Goal: Task Accomplishment & Management: Manage account settings

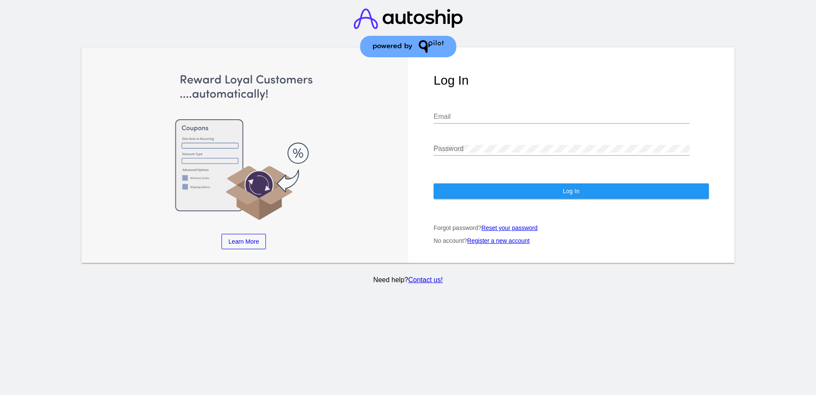
type input "[PERSON_NAME][EMAIL_ADDRESS][DOMAIN_NAME]"
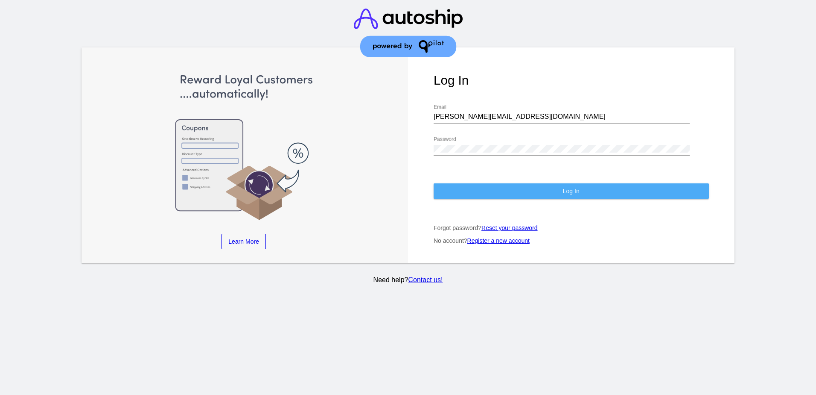
click at [576, 187] on span "Log In" at bounding box center [571, 190] width 17 height 7
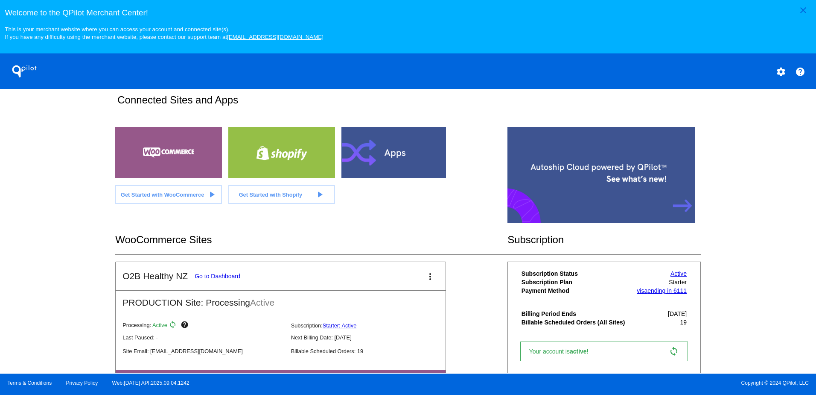
scroll to position [185, 0]
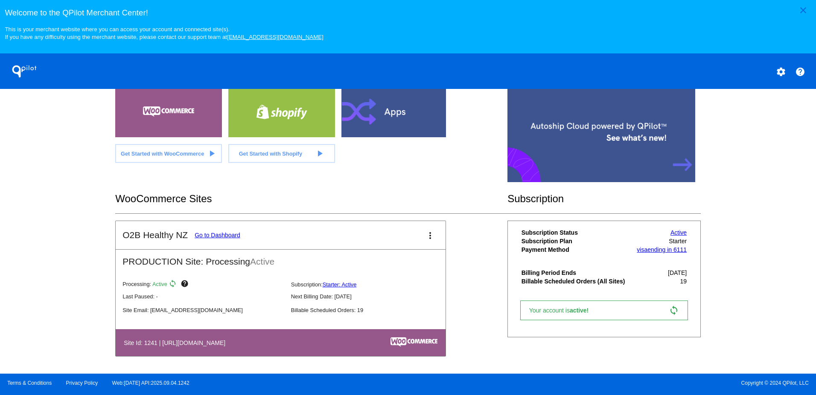
click at [213, 234] on link "Go to Dashboard" at bounding box center [218, 234] width 46 height 7
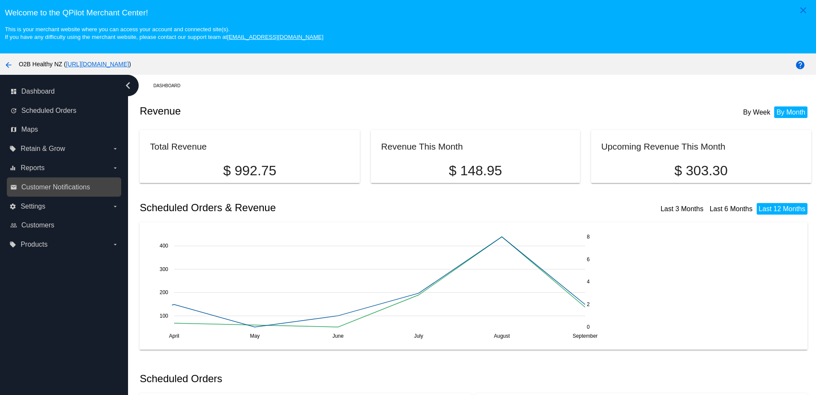
click at [74, 188] on span "Customer Notifications" at bounding box center [55, 187] width 69 height 8
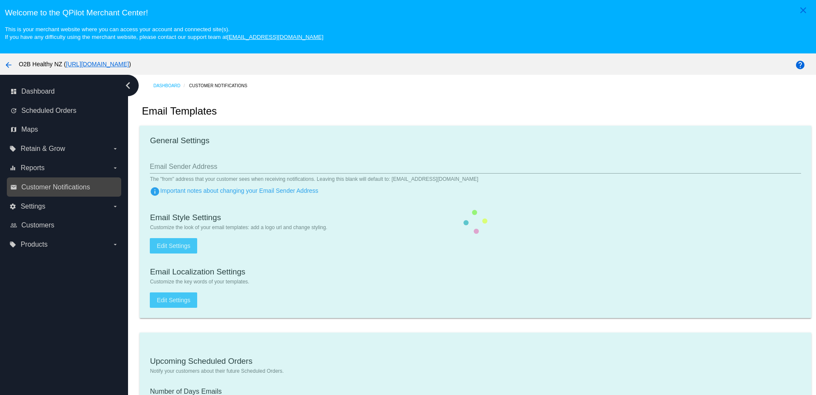
type input "[EMAIL_ADDRESS][DOMAIN_NAME]"
checkbox input "true"
type input "[EMAIL_ADDRESS][DOMAIN_NAME]"
type input "1"
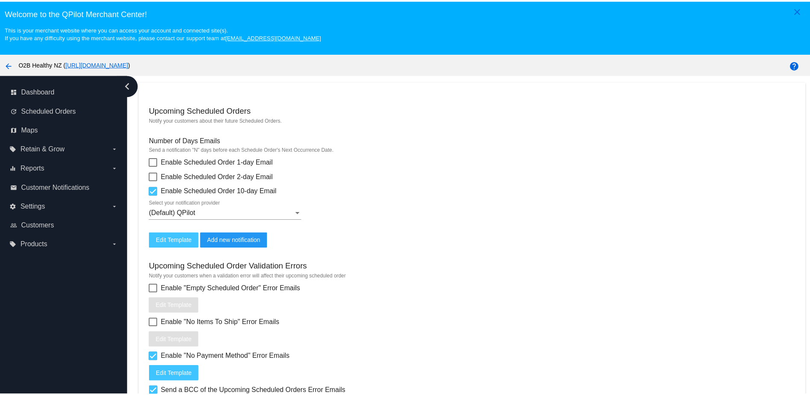
scroll to position [299, 0]
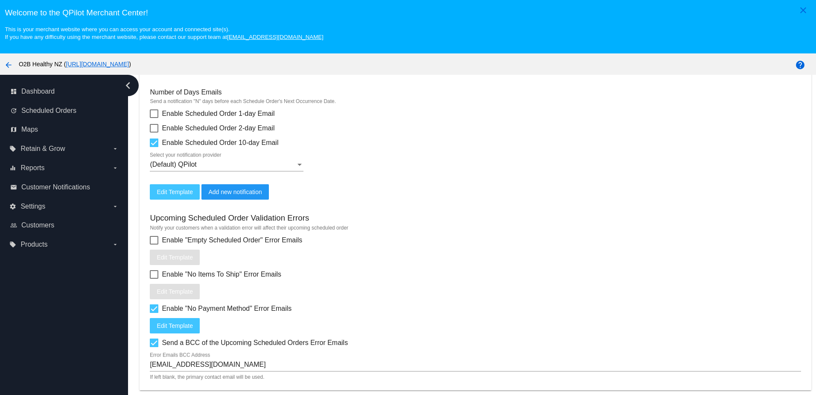
click at [150, 199] on button "Edit Template" at bounding box center [175, 191] width 50 height 15
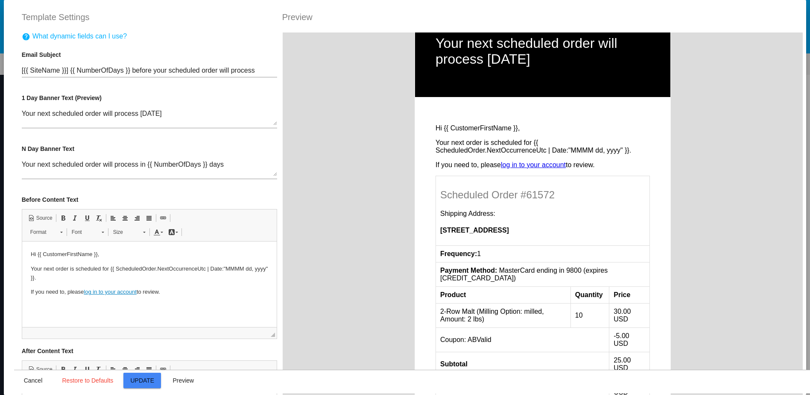
scroll to position [0, 0]
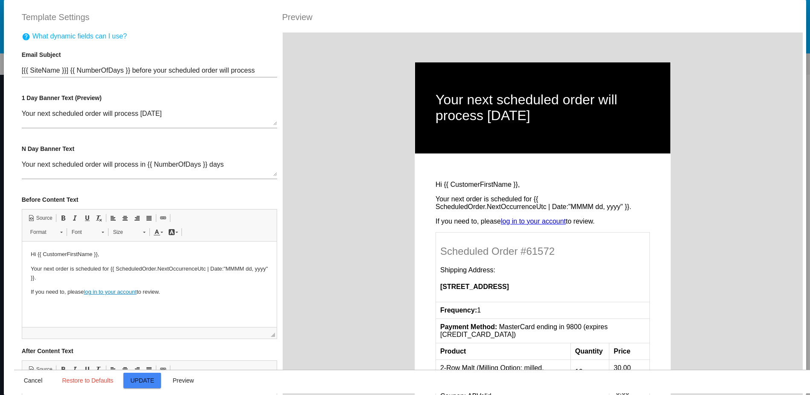
click at [22, 38] on mat-icon "help" at bounding box center [26, 37] width 9 height 10
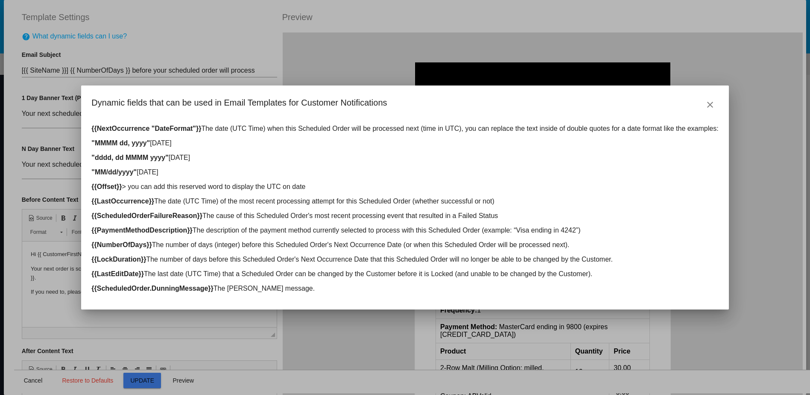
click at [706, 104] on mat-icon "close" at bounding box center [710, 104] width 10 height 10
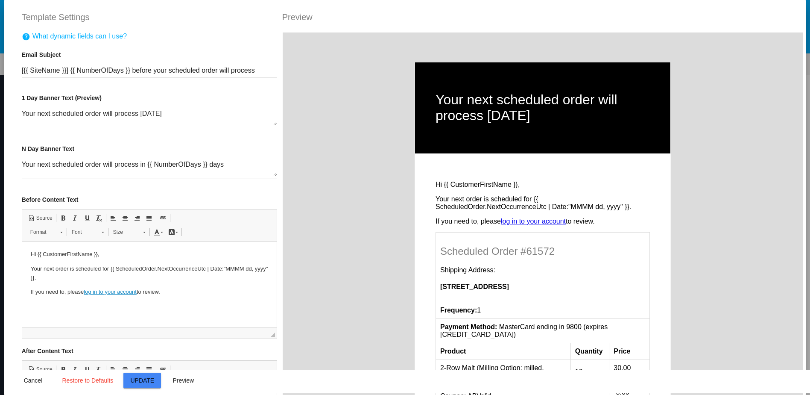
click at [462, 102] on h1 "Your next scheduled order will process [DATE]" at bounding box center [543, 108] width 214 height 32
click at [436, 100] on h1 "Your next scheduled order will process [DATE]" at bounding box center [543, 108] width 214 height 32
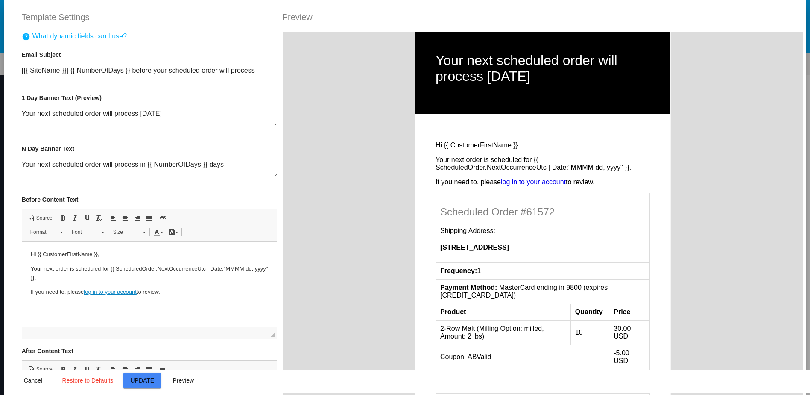
scroll to position [39, 0]
click at [56, 269] on p "Your next order is scheduled for {{ ScheduledOrder.NextOccurrenceUtc | Date:"MM…" at bounding box center [148, 273] width 237 height 18
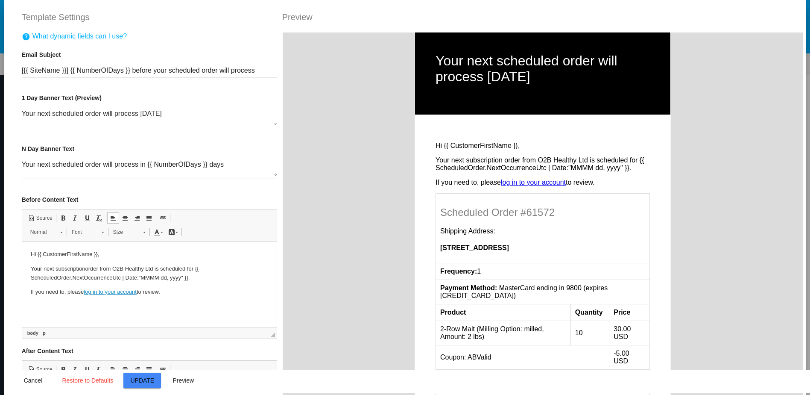
click at [70, 305] on html "Hi {{ CustomerFirstName }}, Your next subscription order from O2B Healthy Ltd i…" at bounding box center [149, 273] width 254 height 64
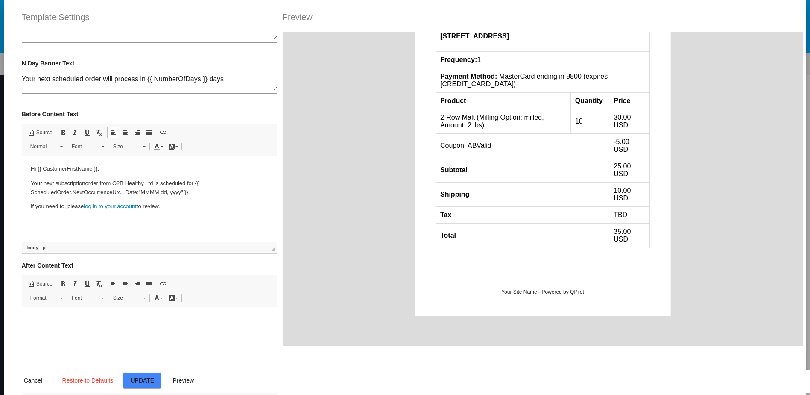
scroll to position [146, 0]
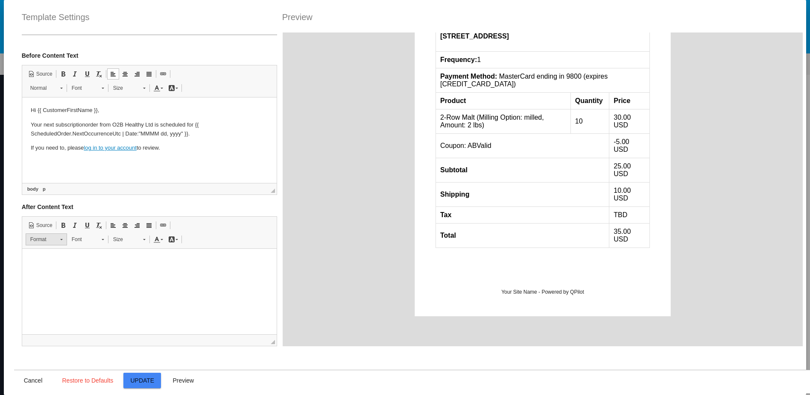
click at [56, 241] on link "Format" at bounding box center [46, 239] width 41 height 12
click at [178, 267] on html at bounding box center [149, 262] width 254 height 26
click at [73, 271] on html at bounding box center [149, 262] width 254 height 26
click at [43, 259] on p at bounding box center [148, 261] width 237 height 9
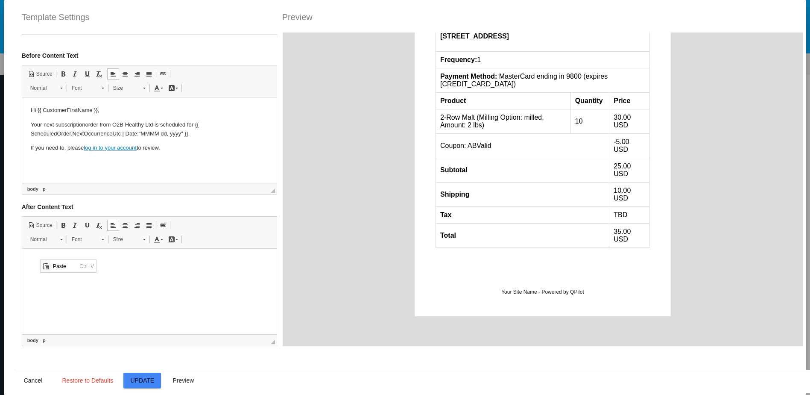
click at [52, 275] on html at bounding box center [149, 262] width 254 height 26
click at [149, 275] on html at bounding box center [149, 262] width 254 height 26
drag, startPoint x: 148, startPoint y: 280, endPoint x: 89, endPoint y: 280, distance: 59.4
click at [89, 275] on html at bounding box center [149, 262] width 254 height 26
click at [96, 268] on span "Paste" at bounding box center [104, 267] width 26 height 12
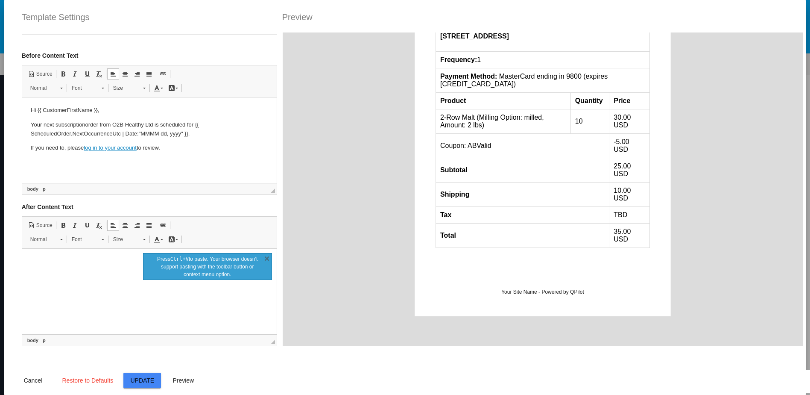
click at [99, 268] on html at bounding box center [149, 262] width 254 height 26
click at [267, 257] on link "X" at bounding box center [267, 258] width 9 height 9
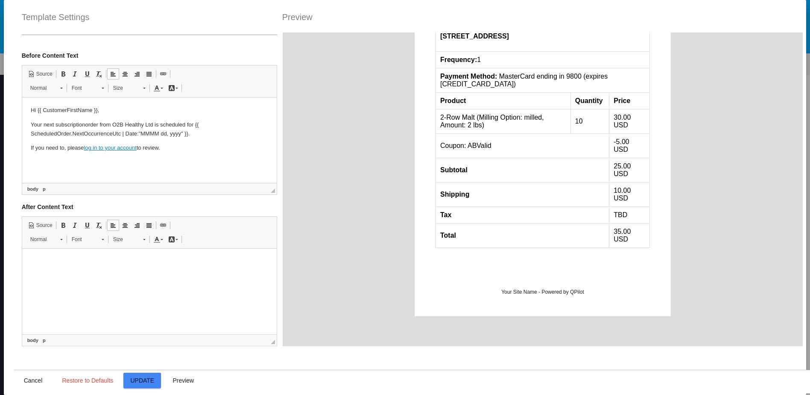
click at [74, 266] on p at bounding box center [148, 261] width 237 height 9
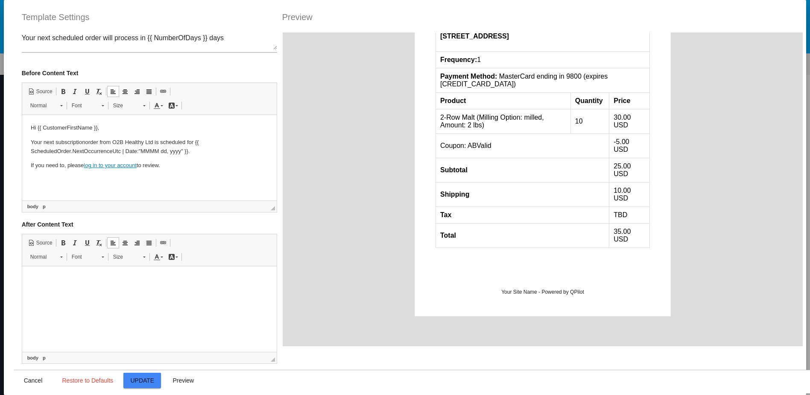
scroll to position [146, 0]
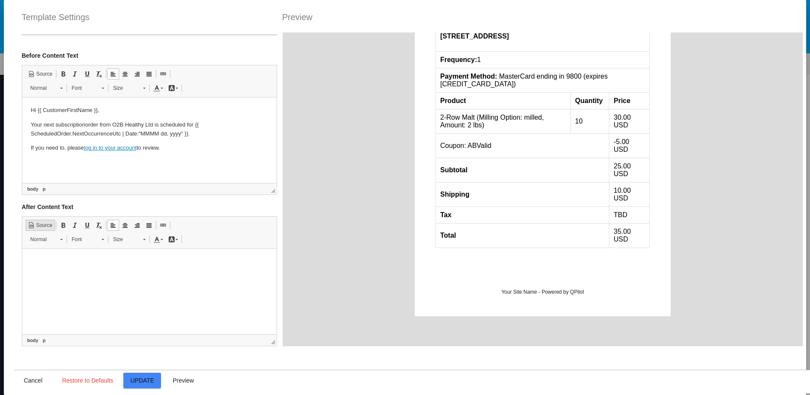
click at [35, 224] on span "Source" at bounding box center [44, 225] width 18 height 7
click at [56, 262] on p at bounding box center [148, 261] width 237 height 9
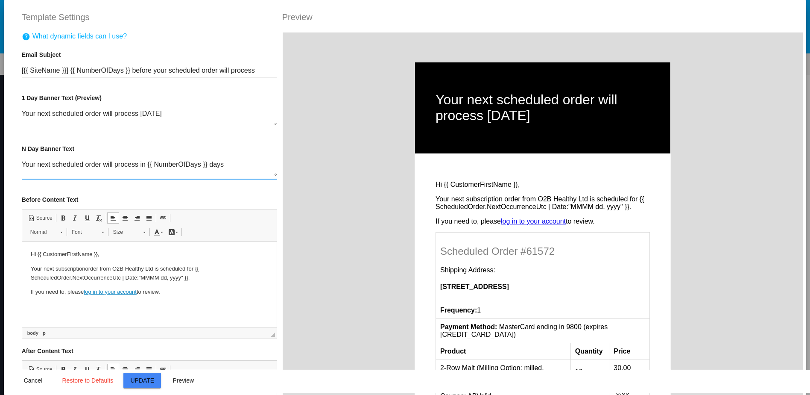
click at [100, 167] on textarea "Your next scheduled order will process in {{ NumberOfDays }} days" at bounding box center [149, 168] width 255 height 15
type textarea "Your next scheduled order from O2B Healthy will process in {{ NumberOfDays }} d…"
drag, startPoint x: 85, startPoint y: 268, endPoint x: 94, endPoint y: 266, distance: 8.8
click at [85, 268] on p "Your next subscription order from O2B Healthy Ltd is scheduled for {{ Scheduled…" at bounding box center [148, 273] width 237 height 18
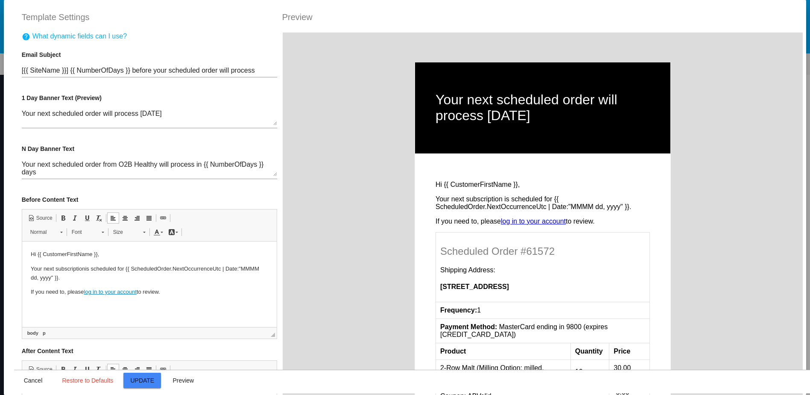
click at [135, 380] on span "Update" at bounding box center [142, 380] width 24 height 7
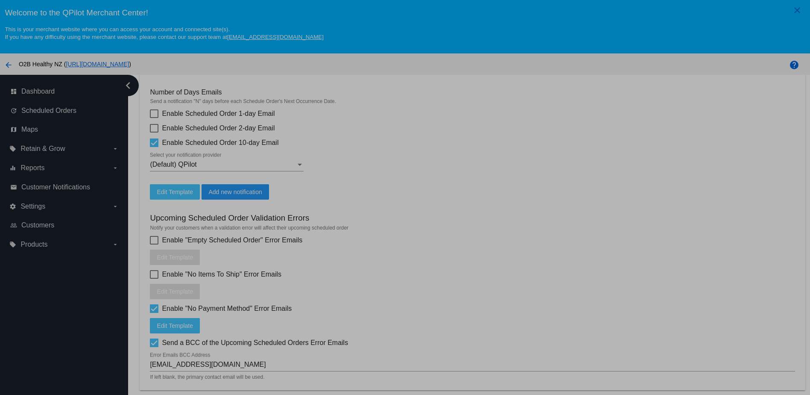
type input "[{{ [DOMAIN_NAME] }}] {{ NumberOfDays }} before your scheduled order will proce…"
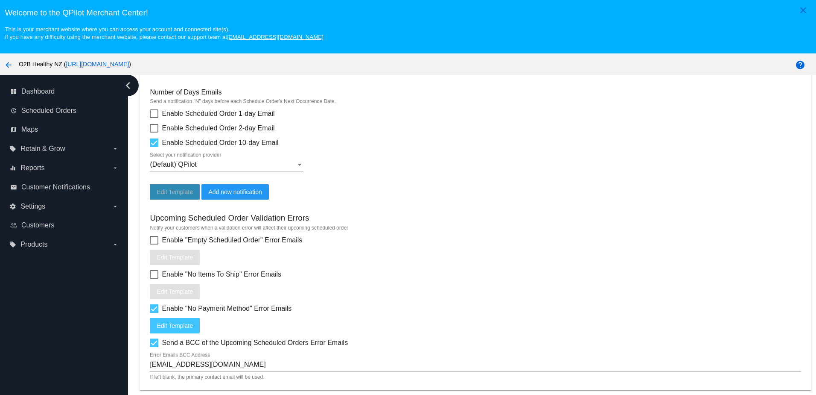
click at [175, 199] on button "Edit Template" at bounding box center [175, 191] width 50 height 15
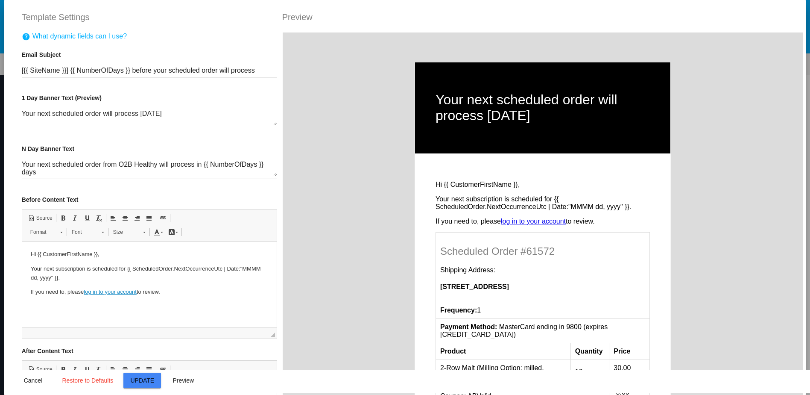
click at [115, 171] on textarea "Your next scheduled order from O2B Healthy will process in {{ NumberOfDays }} d…" at bounding box center [149, 168] width 255 height 15
click at [100, 114] on textarea "Your next scheduled order will process [DATE]" at bounding box center [149, 117] width 255 height 15
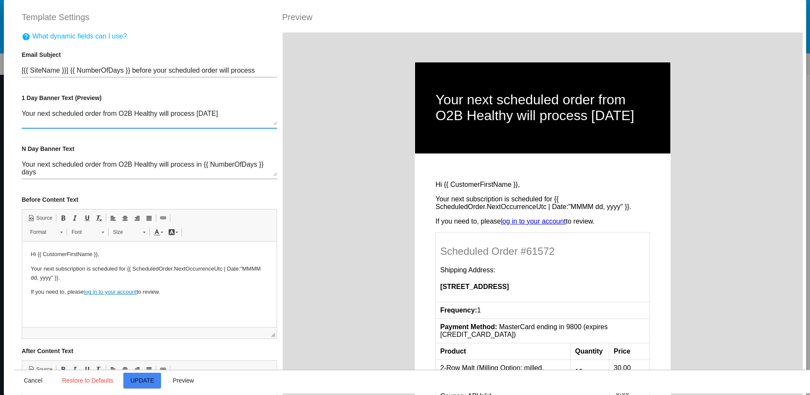
type textarea "Your next scheduled order from O2B Healthy will process [DATE]"
click at [143, 382] on span "Update" at bounding box center [142, 380] width 24 height 7
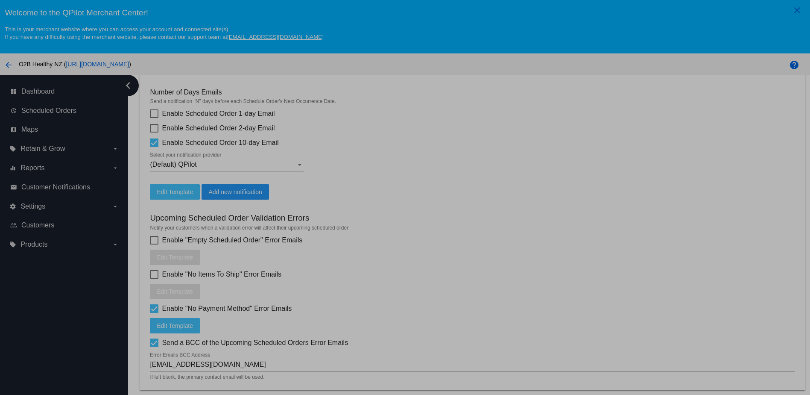
type input "[{{ [DOMAIN_NAME] }}] {{ NumberOfDays }} before your scheduled order will proce…"
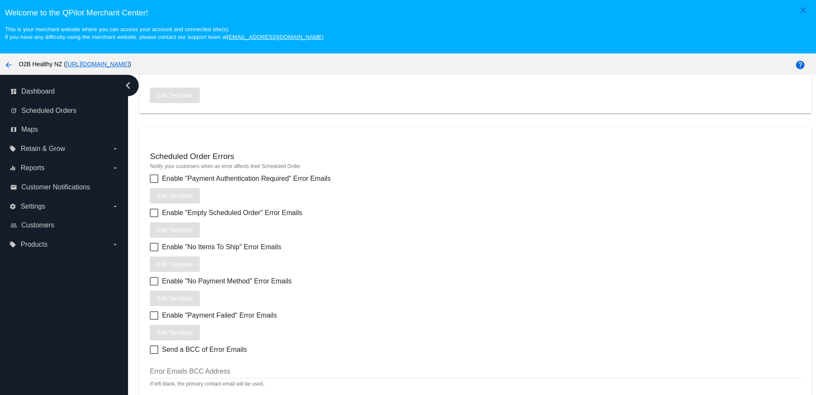
scroll to position [1050, 0]
click at [6, 65] on mat-icon "arrow_back" at bounding box center [8, 65] width 10 height 10
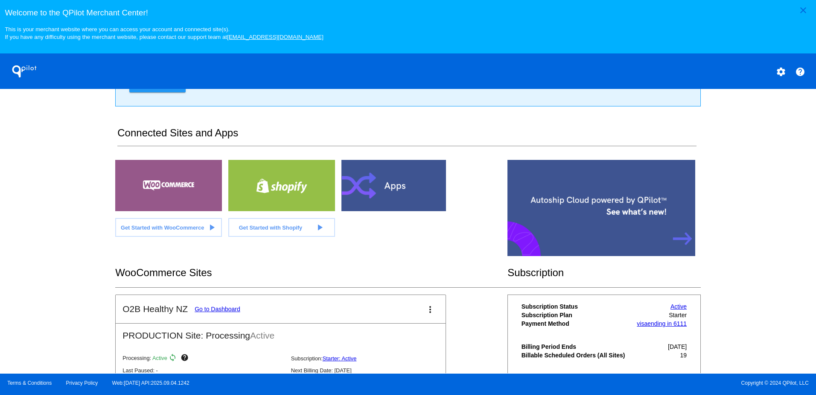
scroll to position [185, 0]
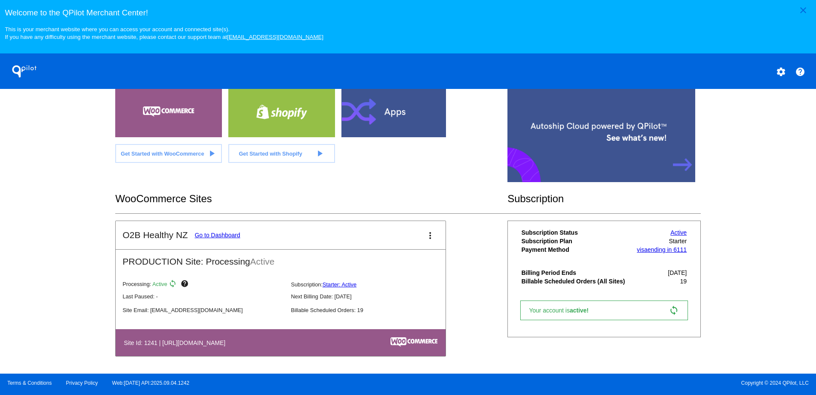
click at [211, 234] on link "Go to Dashboard" at bounding box center [218, 234] width 46 height 7
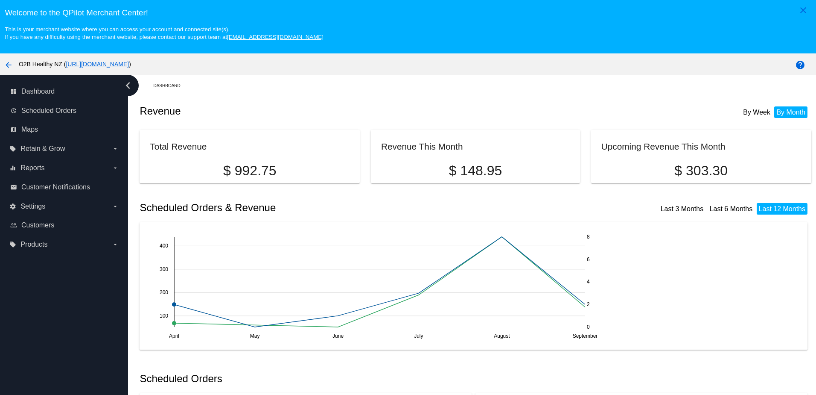
scroll to position [213, 0]
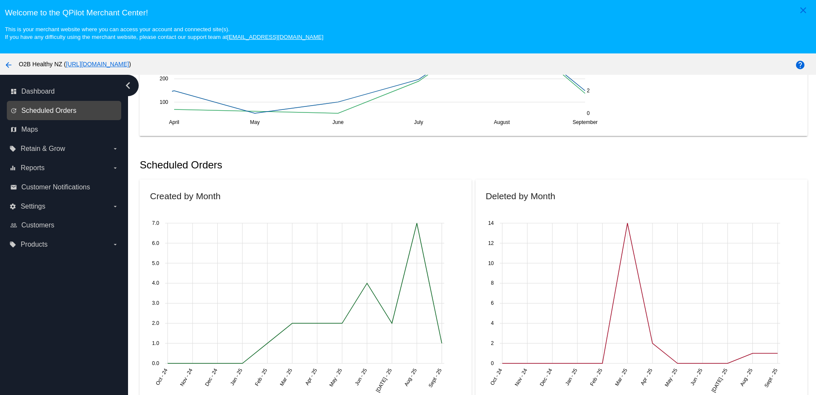
click at [45, 111] on span "Scheduled Orders" at bounding box center [48, 111] width 55 height 8
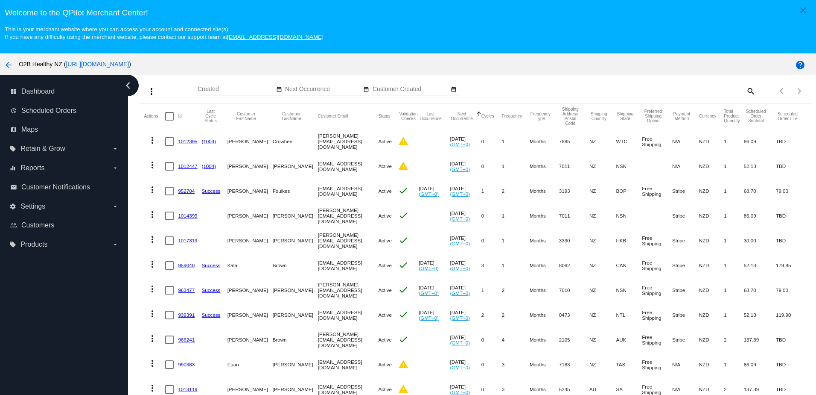
scroll to position [85, 0]
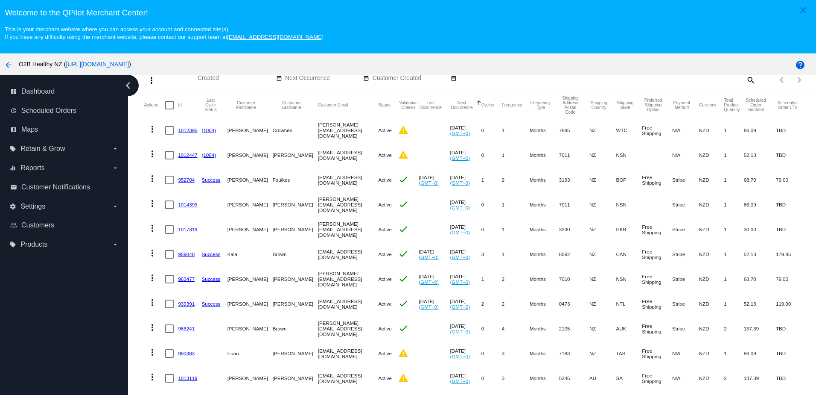
click at [168, 208] on div at bounding box center [169, 204] width 9 height 9
click at [169, 209] on input "checkbox" at bounding box center [169, 209] width 0 height 0
checkbox input "true"
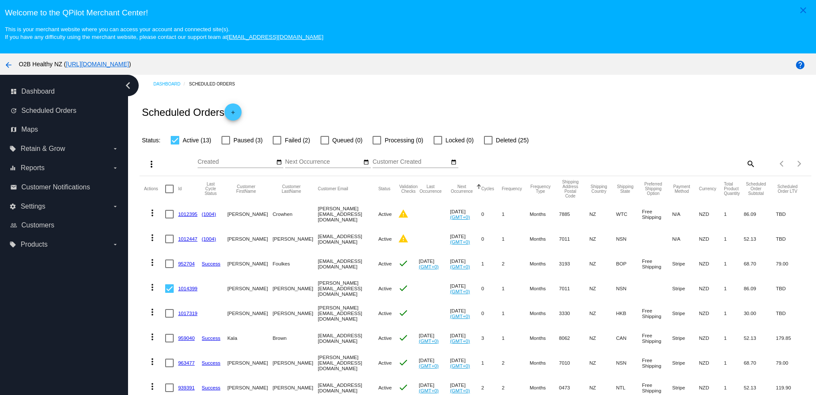
scroll to position [0, 0]
click at [189, 292] on link "1014399" at bounding box center [187, 290] width 19 height 6
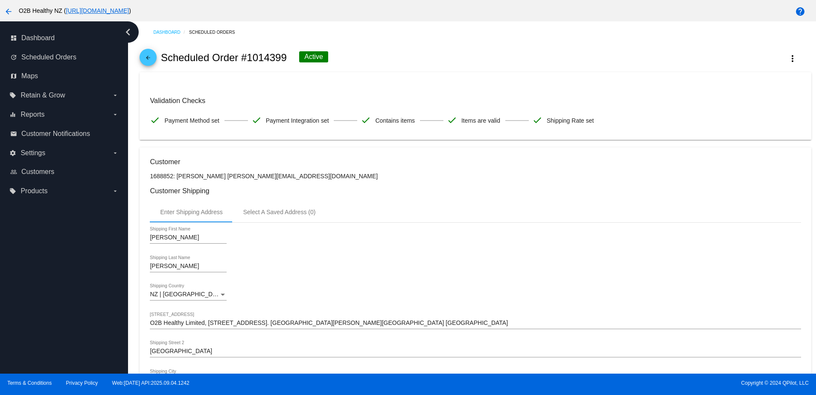
click at [148, 62] on mat-icon "arrow_back" at bounding box center [148, 60] width 10 height 10
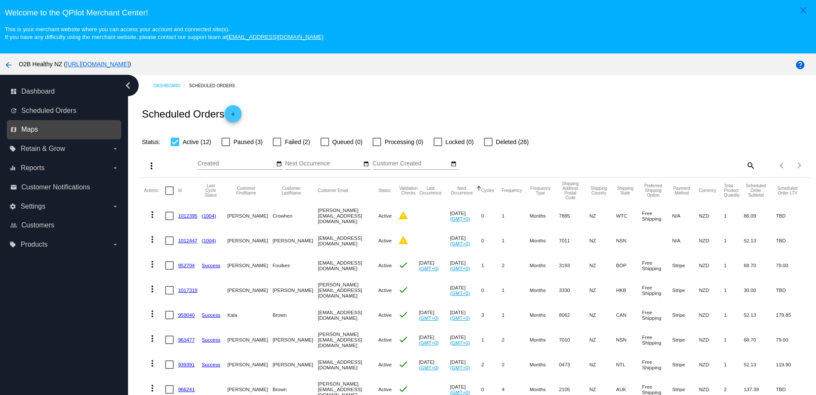
click at [27, 129] on span "Maps" at bounding box center [29, 130] width 17 height 8
